Goal: Check status: Check status

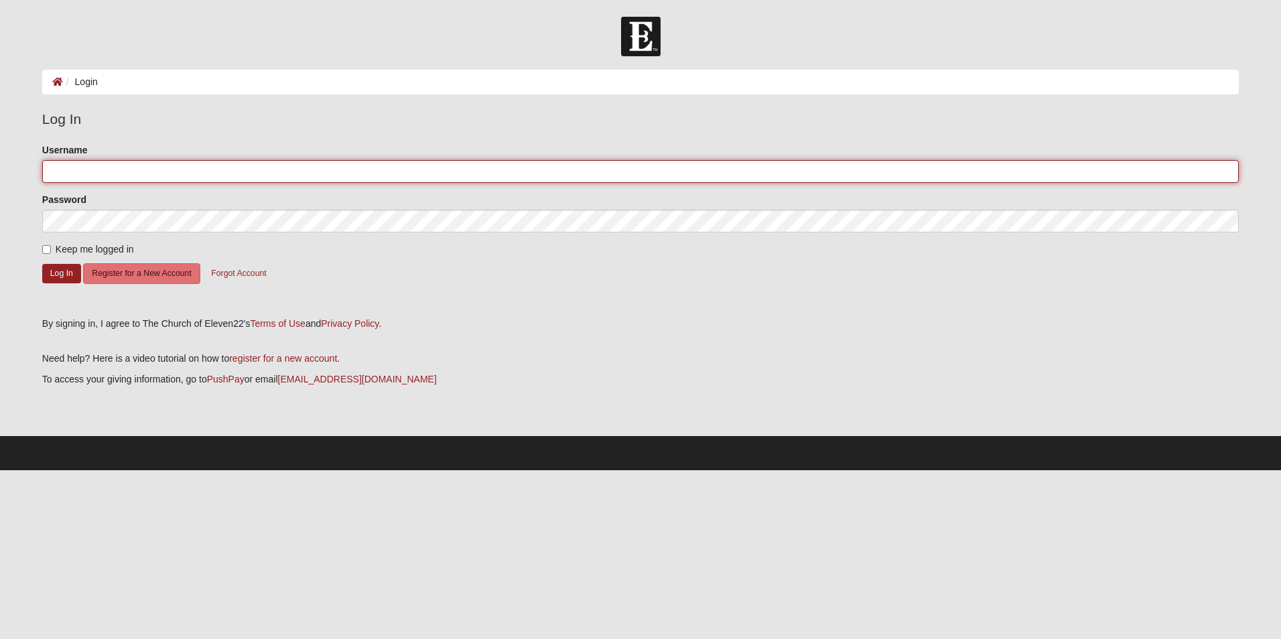
type input "bluepious"
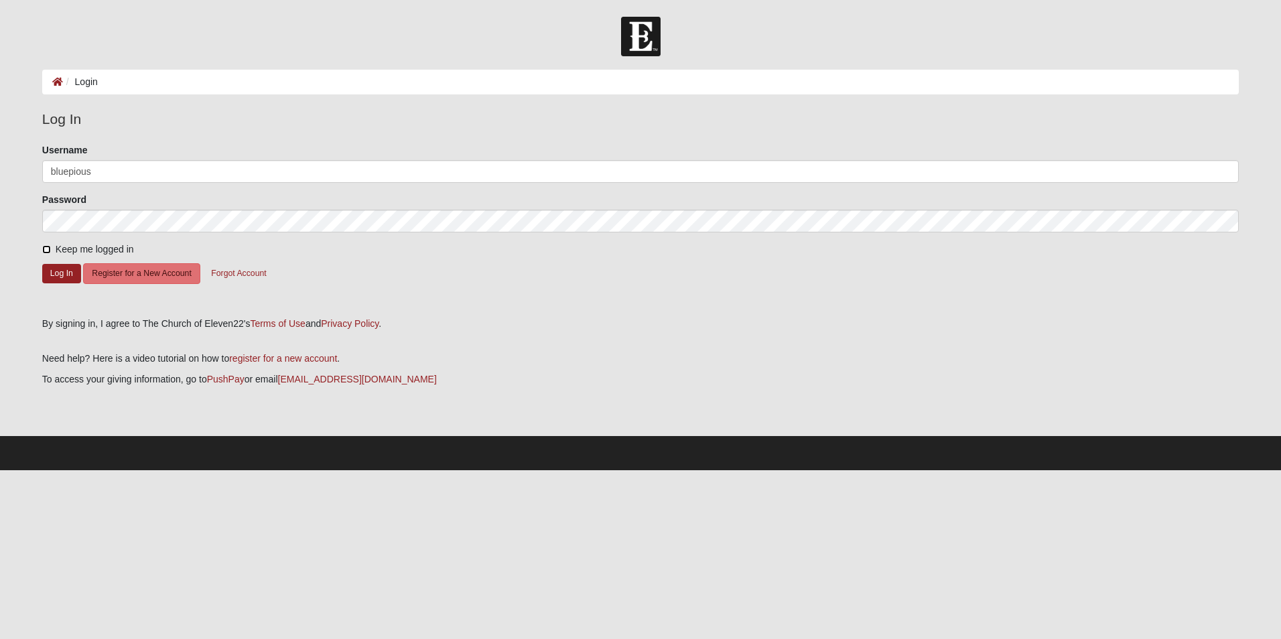
click at [47, 251] on input "Keep me logged in" at bounding box center [46, 249] width 9 height 9
checkbox input "true"
click at [54, 273] on button "Log In" at bounding box center [61, 273] width 39 height 19
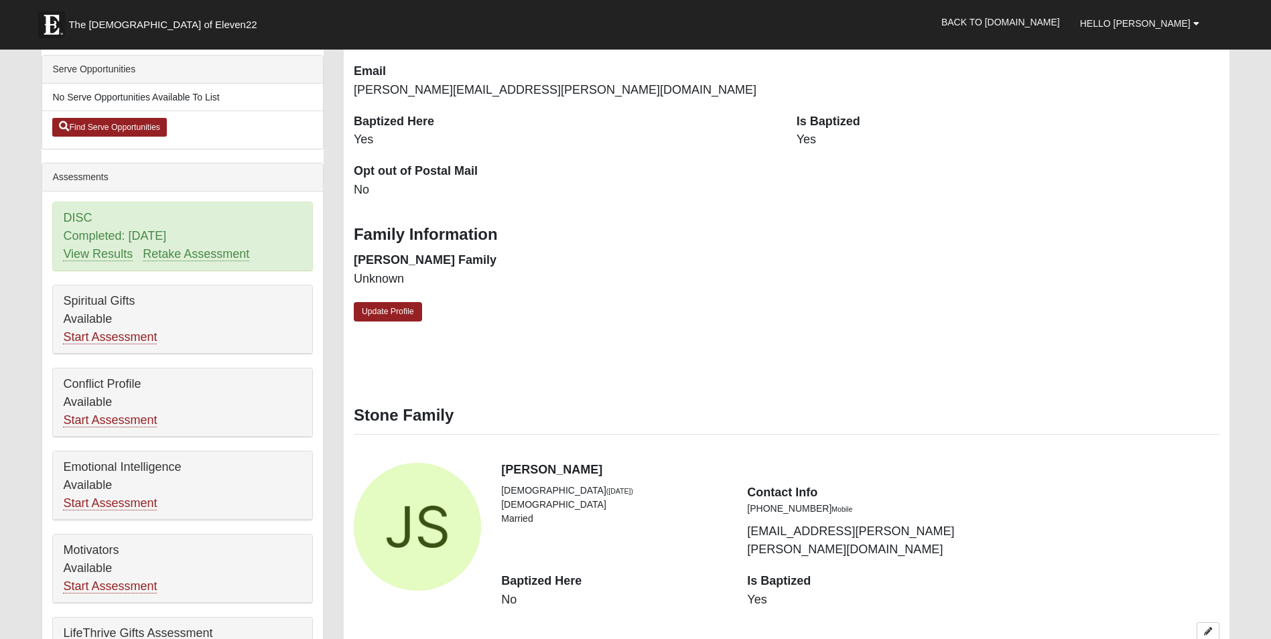
scroll to position [335, 0]
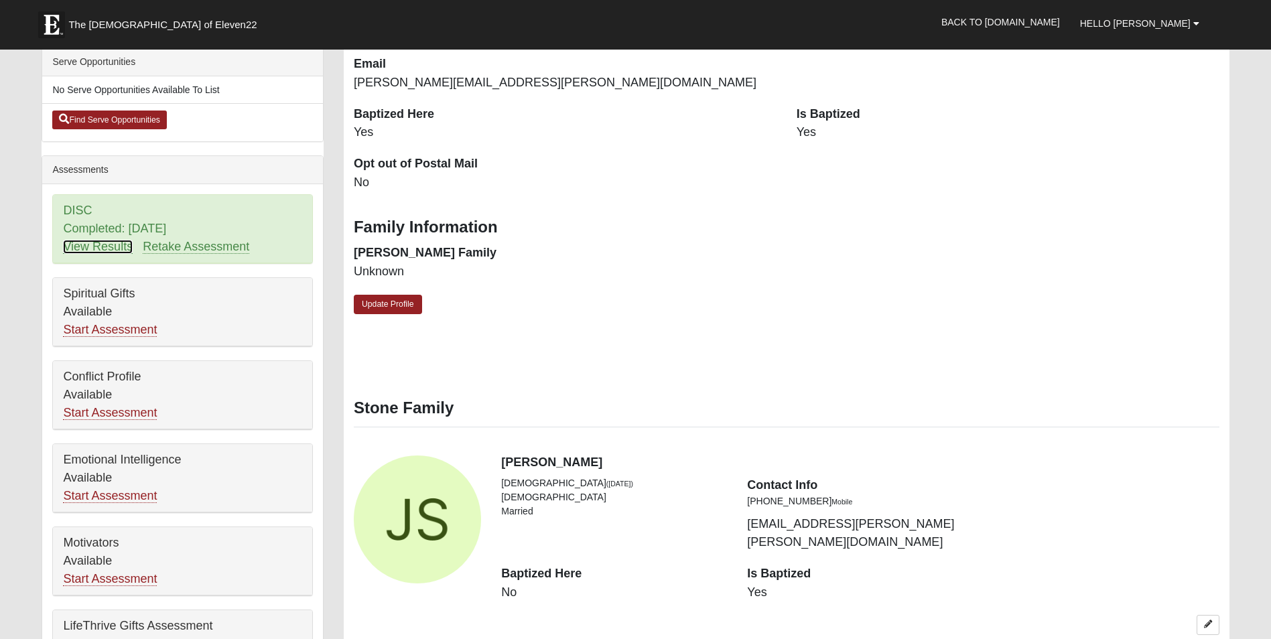
click at [112, 248] on link "View Results" at bounding box center [98, 247] width 70 height 14
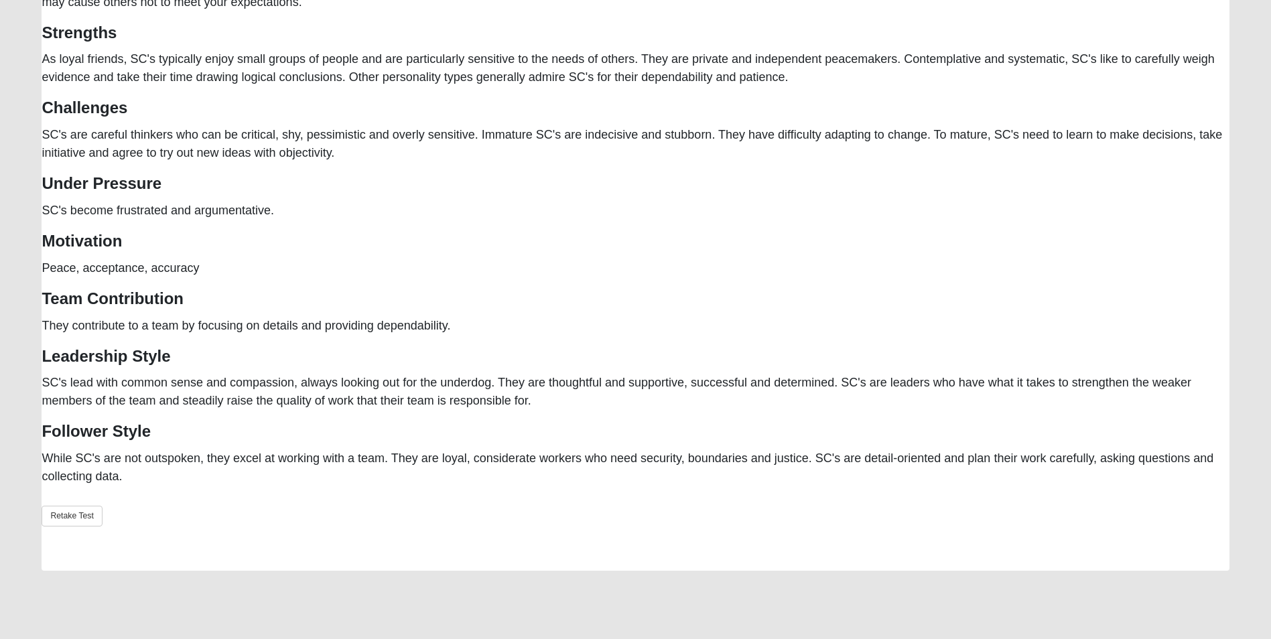
scroll to position [335, 0]
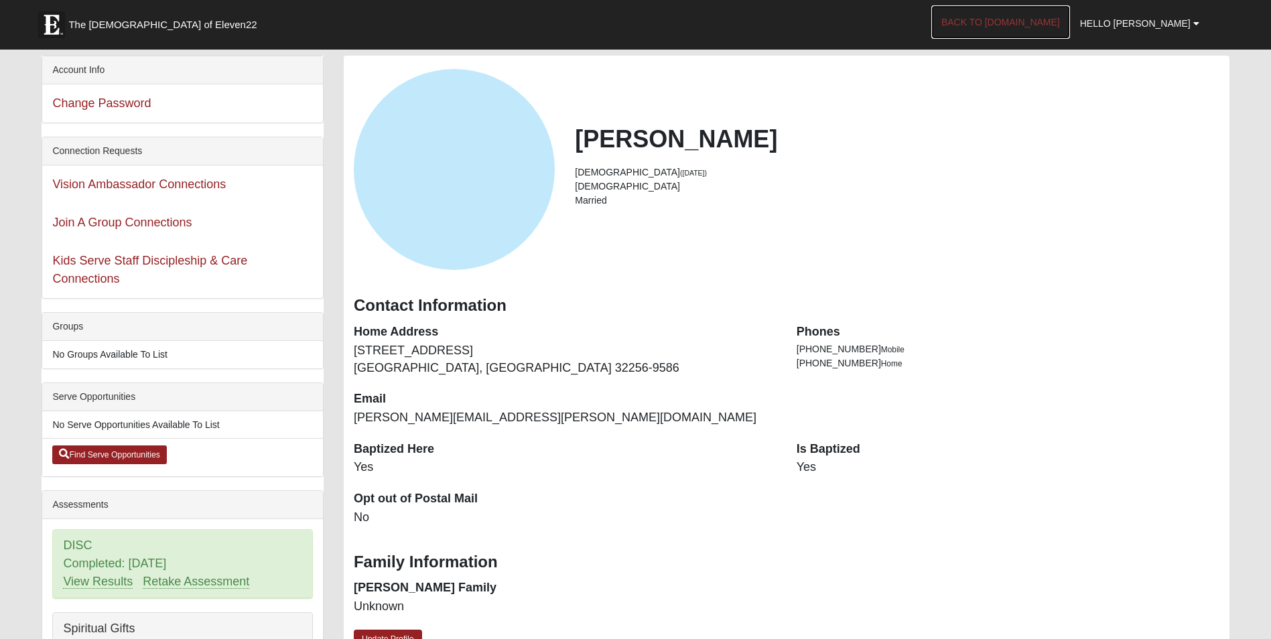
click at [1050, 26] on link "Back to [DOMAIN_NAME]" at bounding box center [1000, 21] width 139 height 33
click at [1178, 29] on link "Hello [PERSON_NAME]" at bounding box center [1139, 23] width 139 height 33
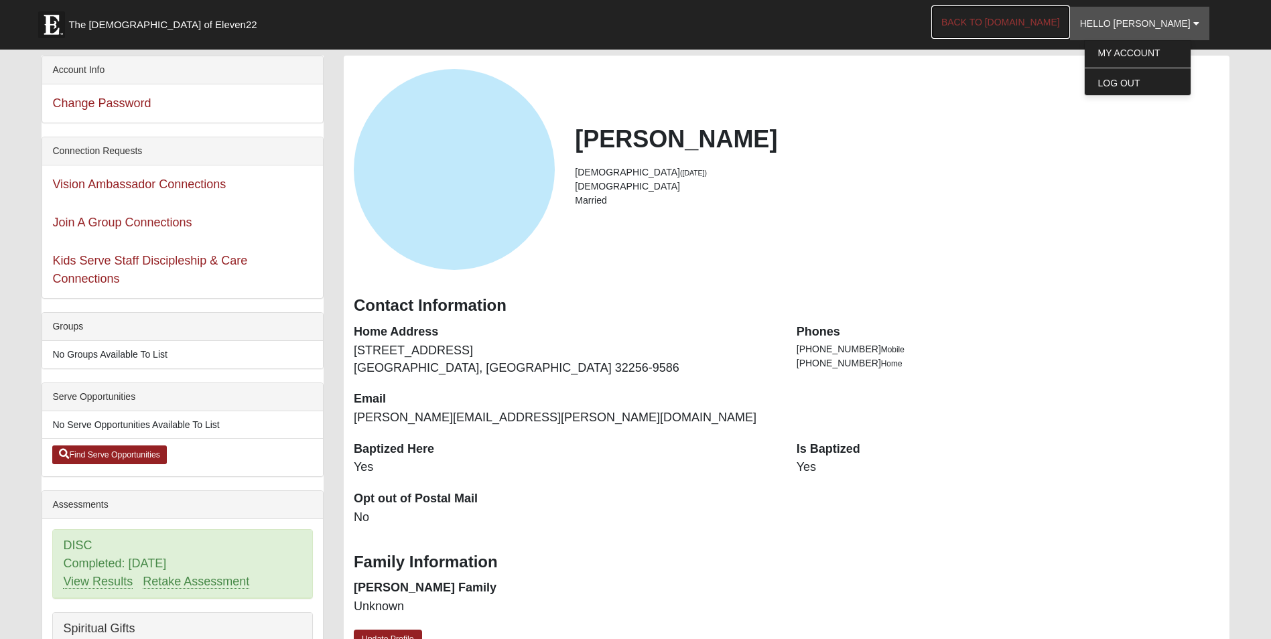
click at [1067, 21] on link "Back to [DOMAIN_NAME]" at bounding box center [1000, 21] width 139 height 33
